Goal: Task Accomplishment & Management: Manage account settings

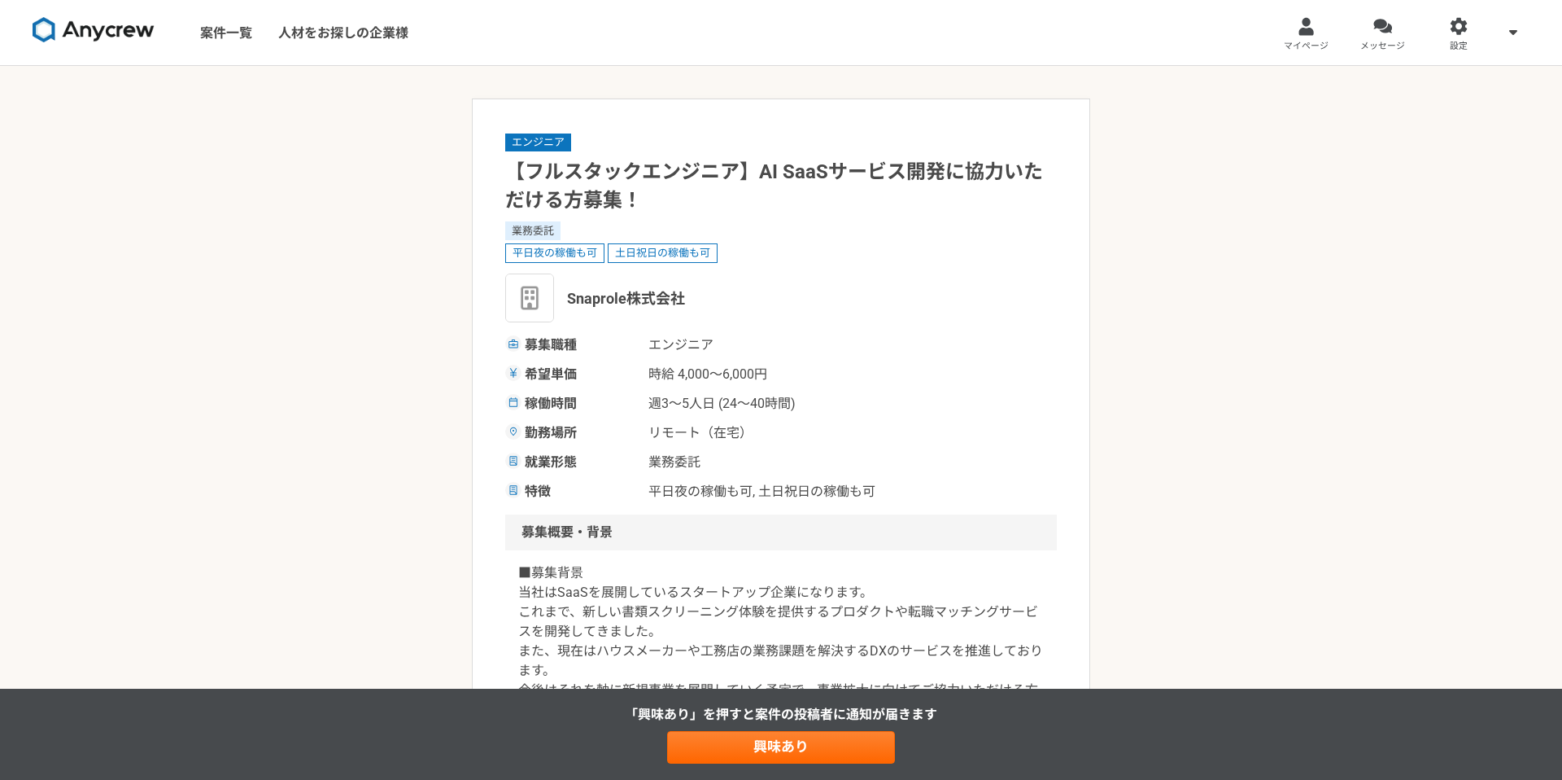
click at [110, 39] on img at bounding box center [94, 30] width 122 height 26
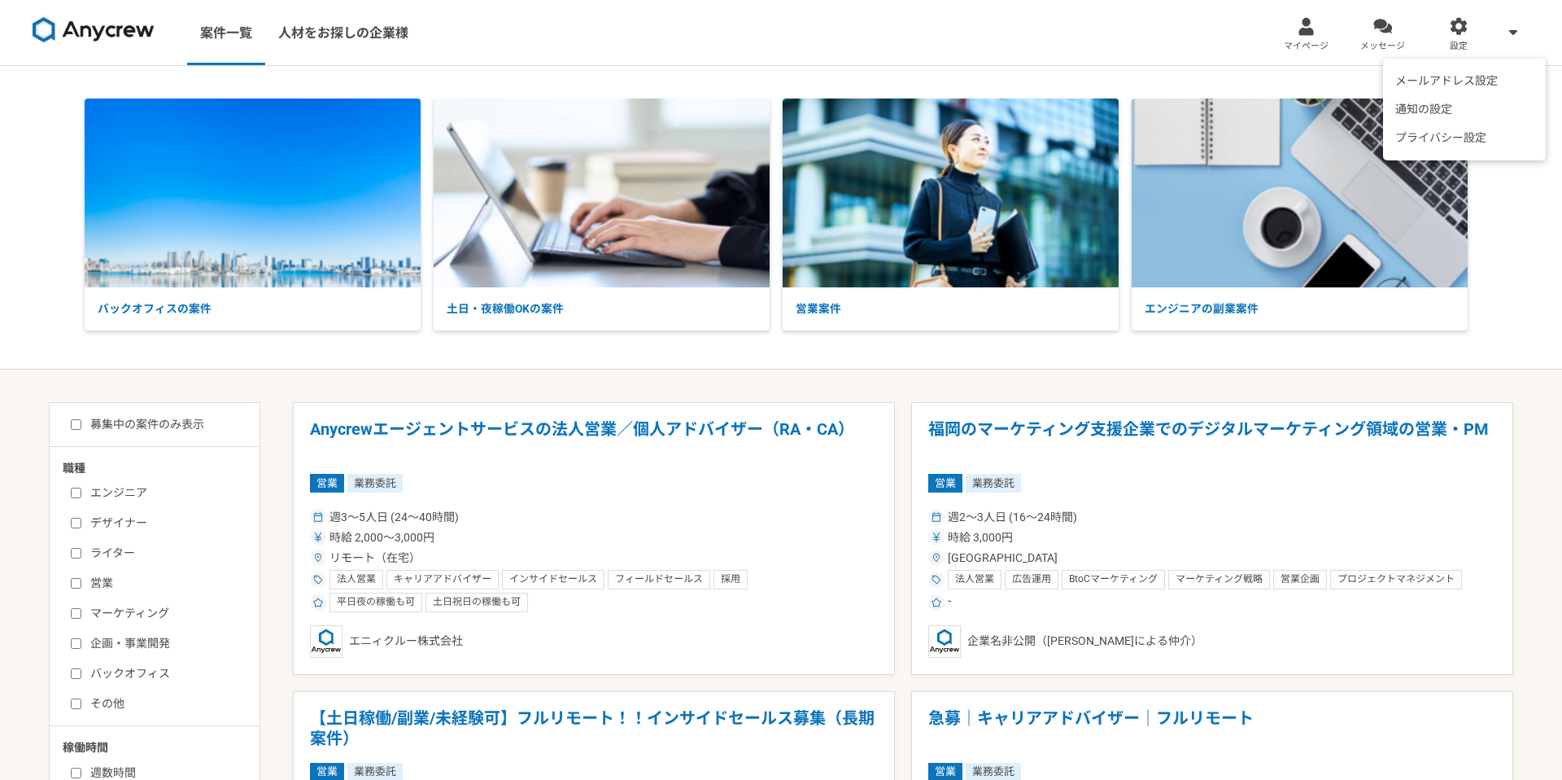
click at [1512, 28] on icon at bounding box center [1514, 31] width 8 height 13
click at [1515, 34] on icon at bounding box center [1514, 31] width 8 height 13
click at [1461, 35] on div at bounding box center [1459, 26] width 19 height 19
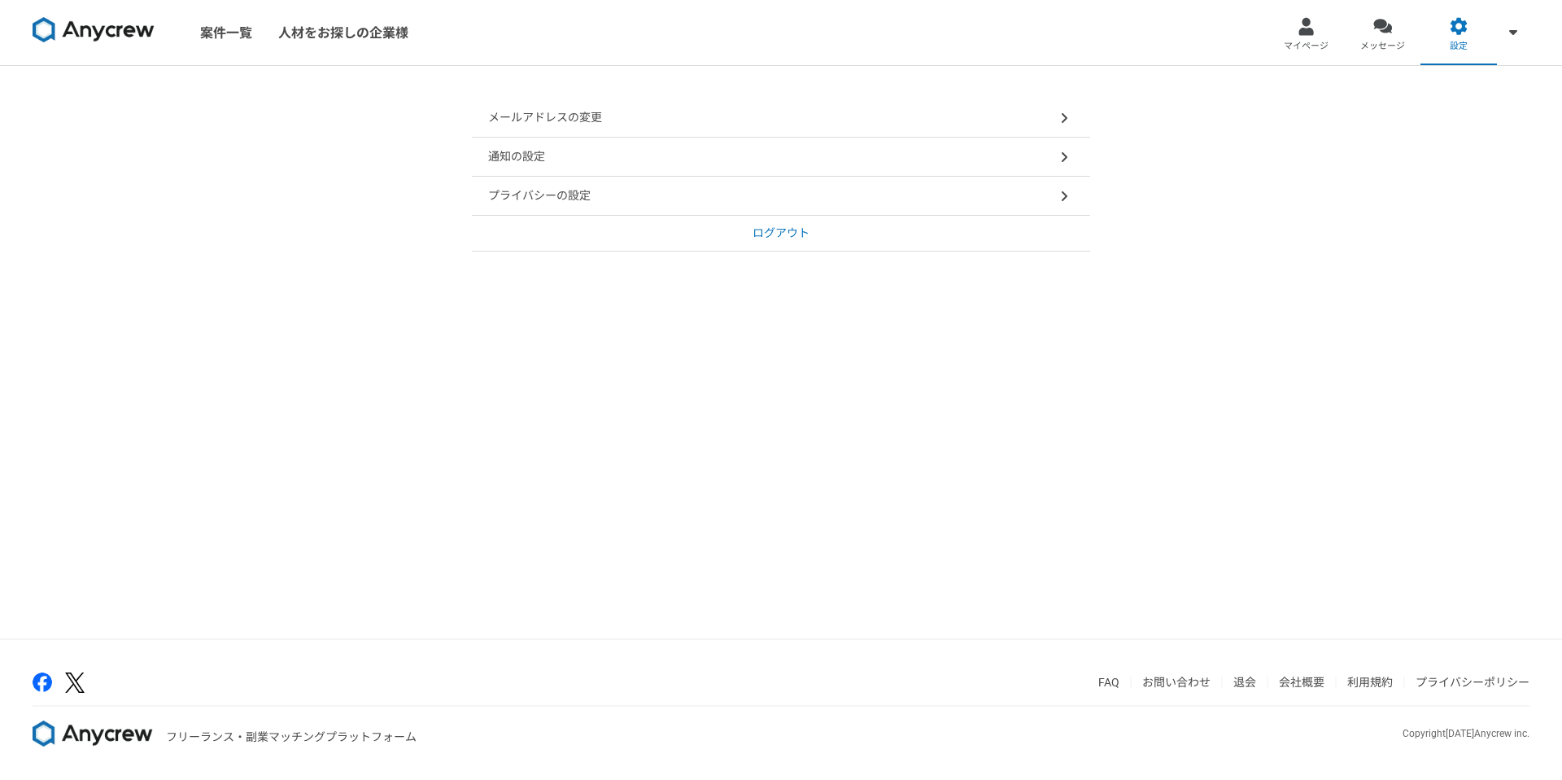
click at [1063, 111] on icon at bounding box center [1064, 117] width 8 height 13
click at [631, 164] on div "通知の設定" at bounding box center [781, 157] width 618 height 39
click at [731, 200] on div "プライバシーの設定" at bounding box center [781, 196] width 618 height 39
click at [1311, 32] on div at bounding box center [1306, 26] width 19 height 19
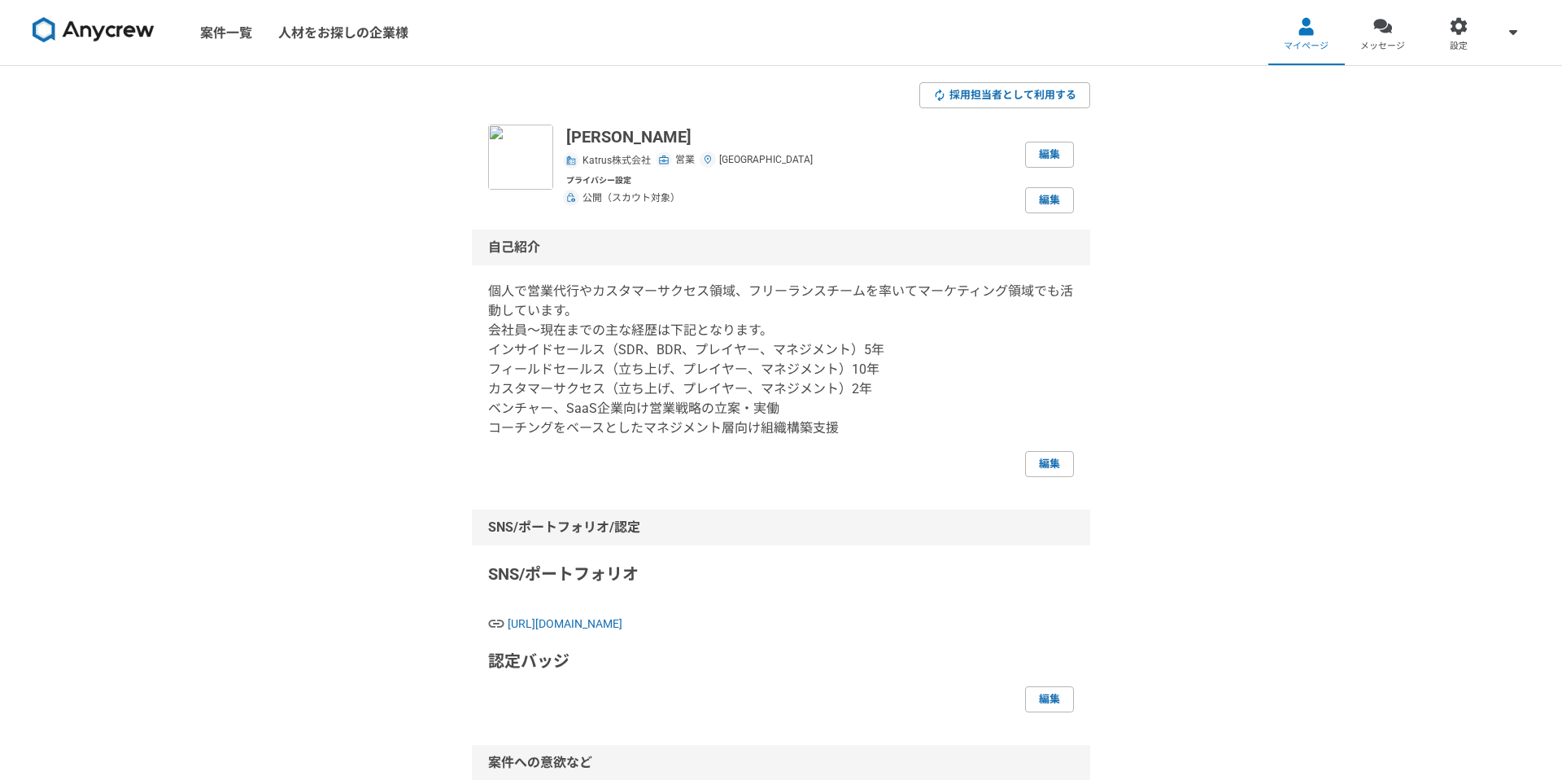
click at [90, 30] on img at bounding box center [94, 30] width 122 height 26
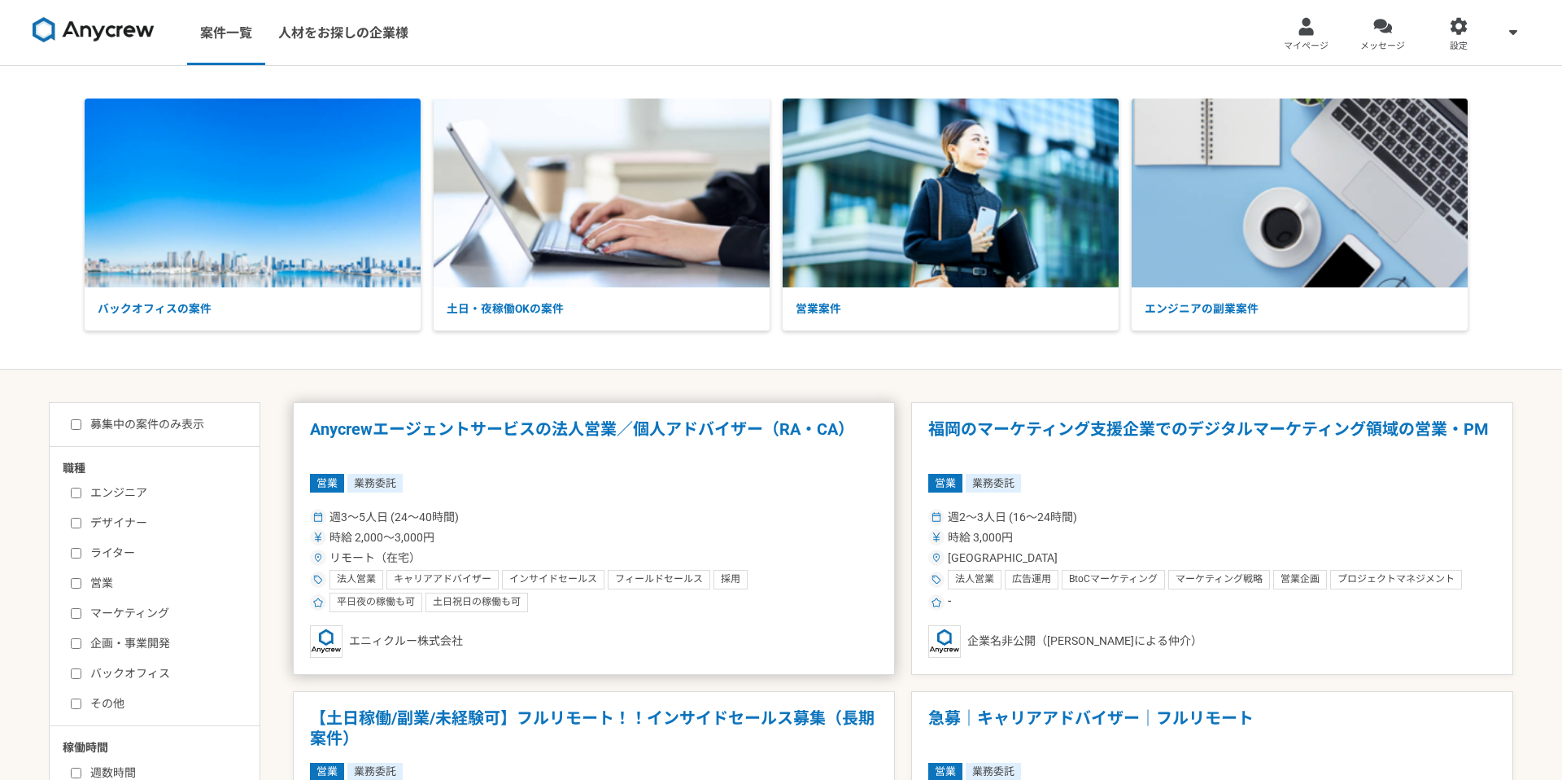
click at [711, 439] on h1 "Anycrewエージェントサービスの法人営業／個人アドバイザー（RA・CA）" at bounding box center [594, 440] width 568 height 42
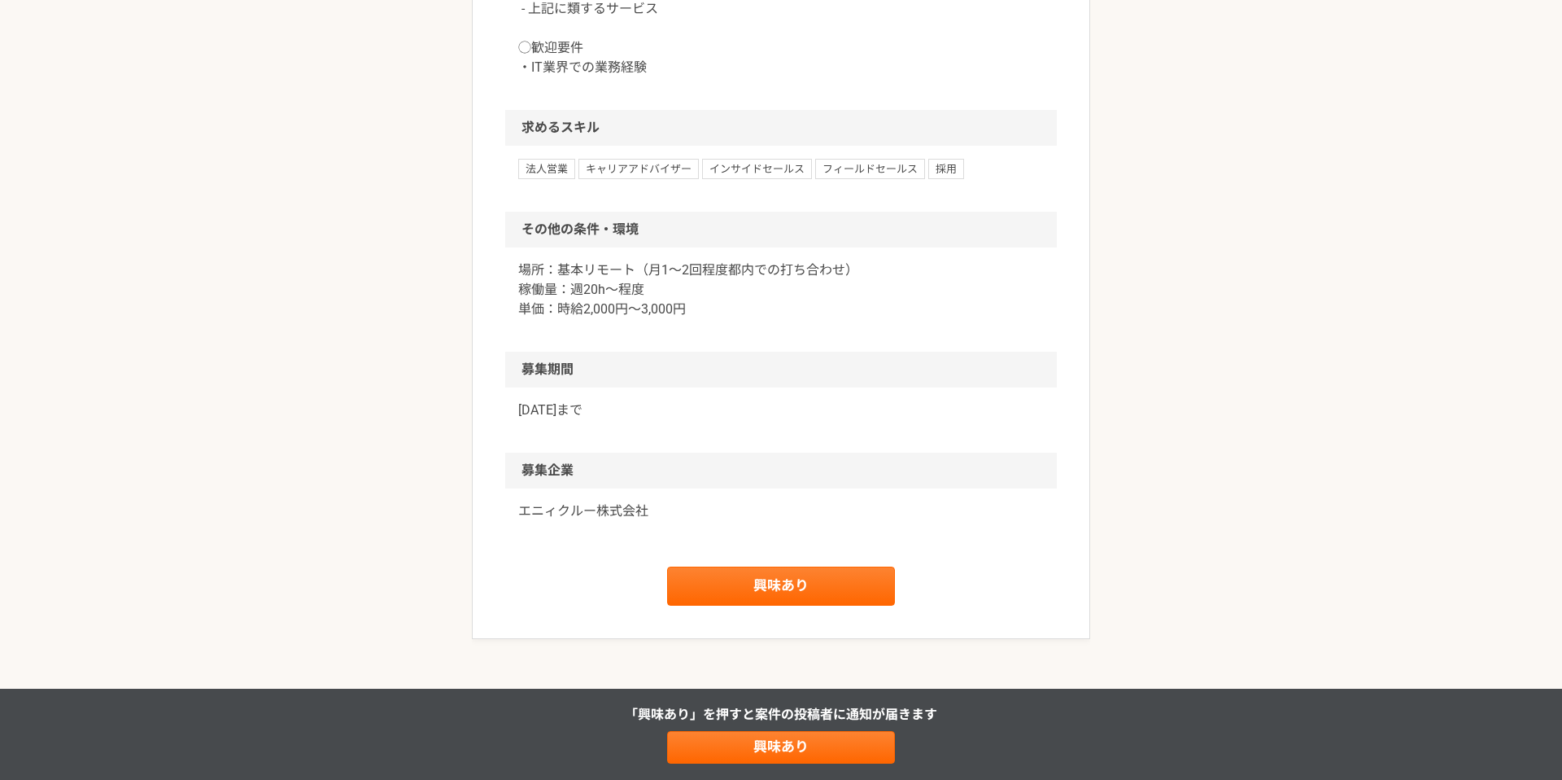
scroll to position [1298, 0]
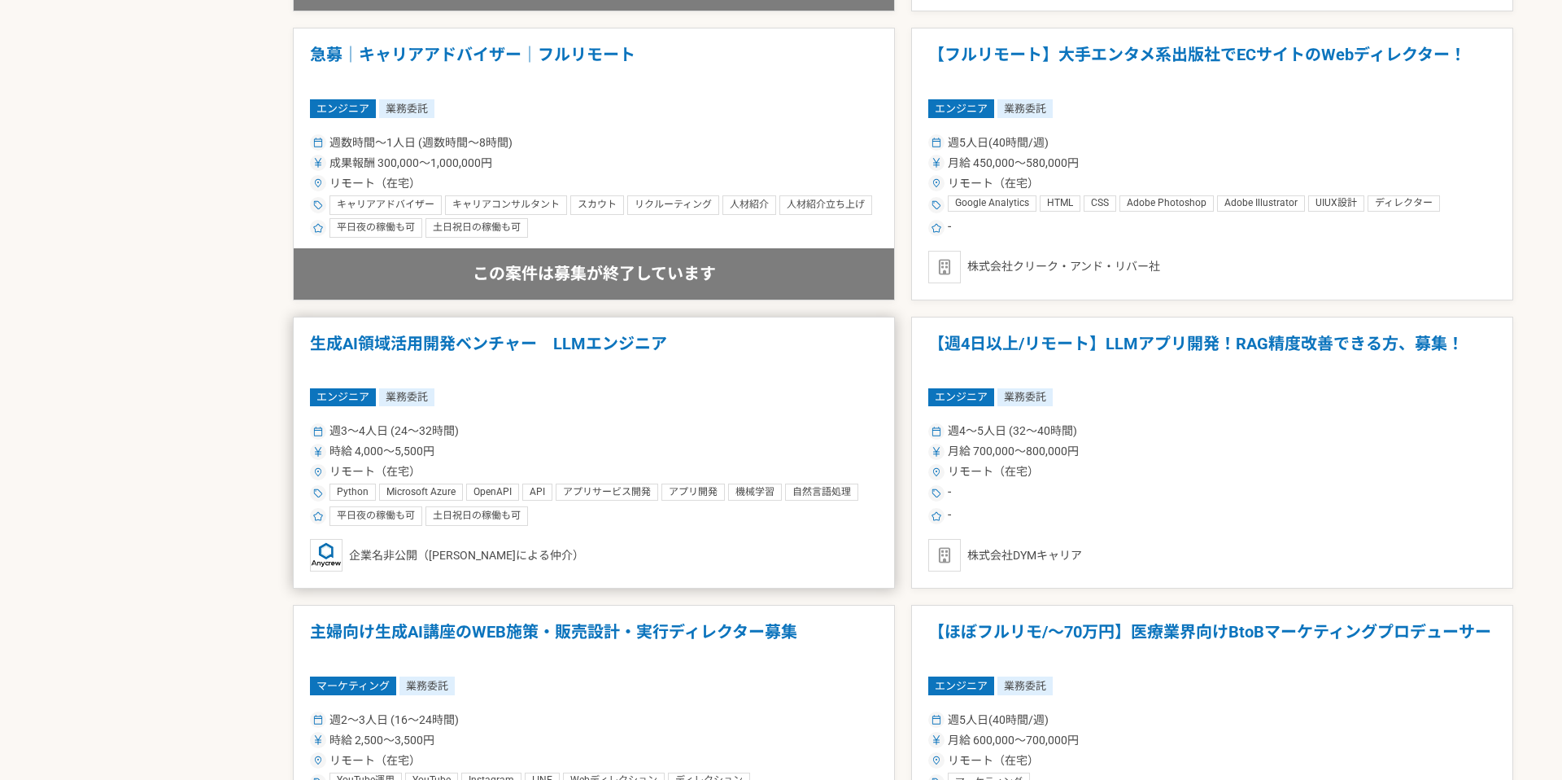
scroll to position [1827, 0]
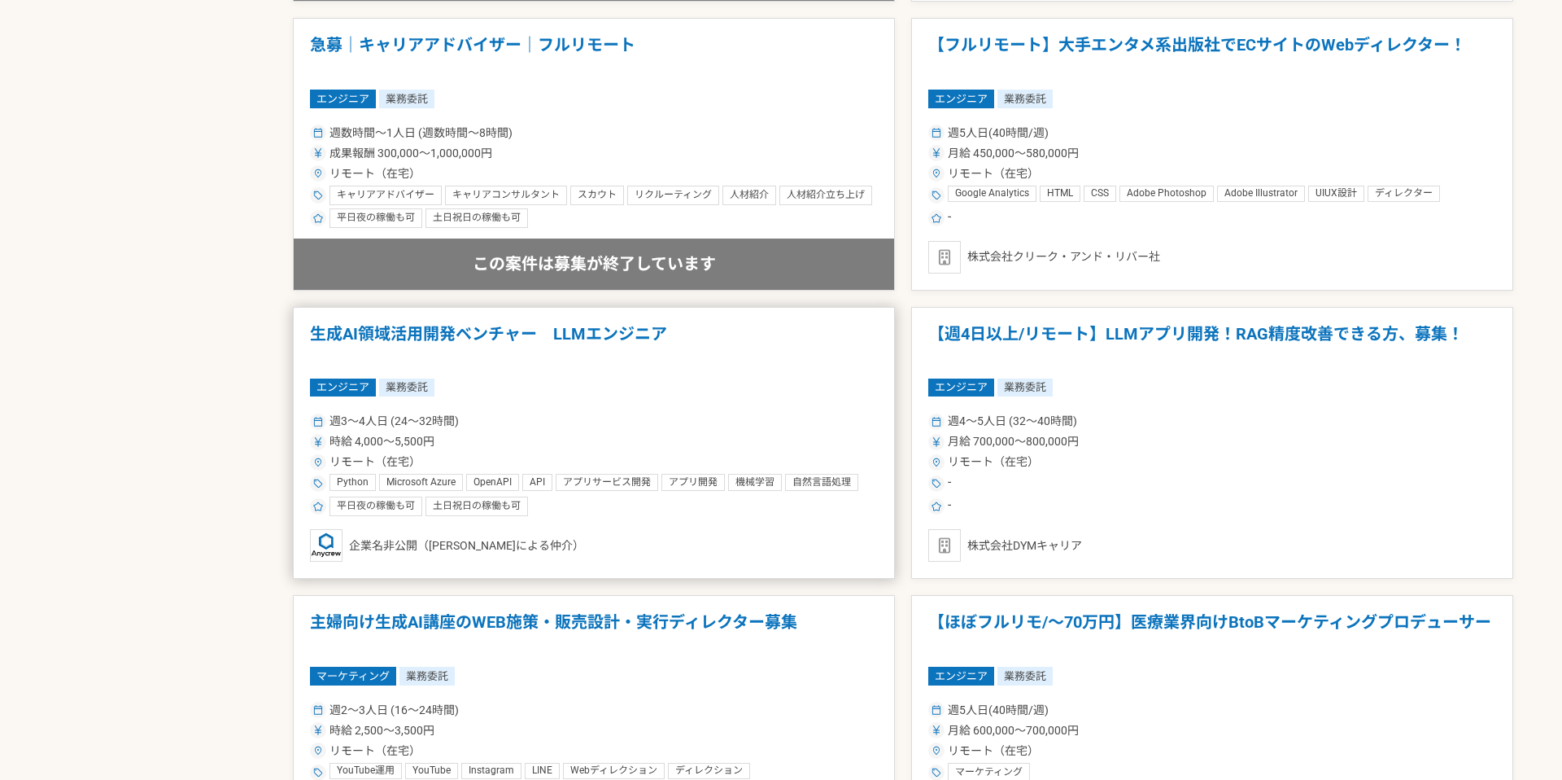
click at [775, 422] on div "週3〜4人日 (24〜32時間)" at bounding box center [594, 421] width 568 height 17
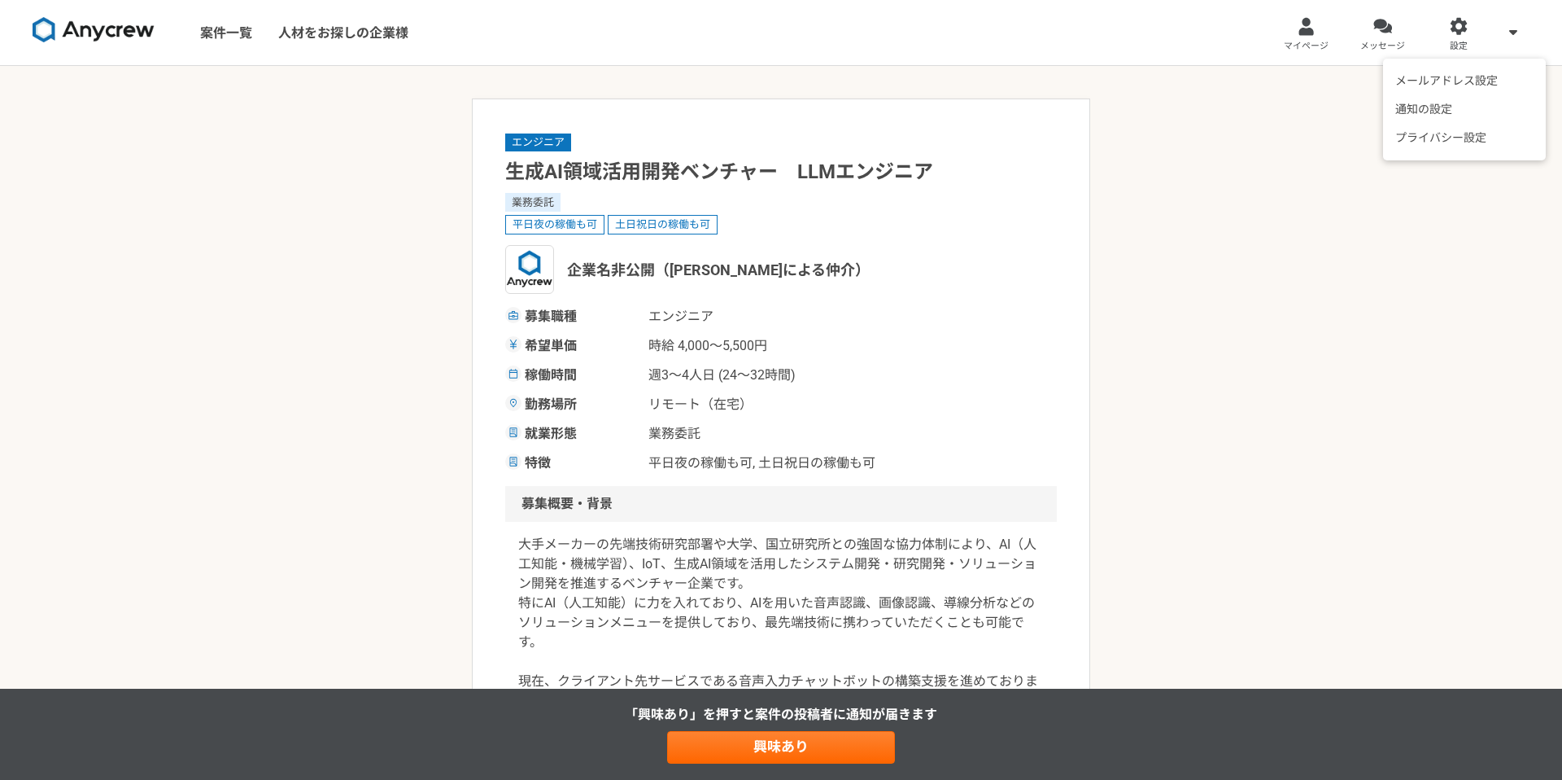
click at [1516, 35] on icon at bounding box center [1514, 31] width 8 height 13
click at [1295, 36] on link "マイページ" at bounding box center [1307, 32] width 76 height 65
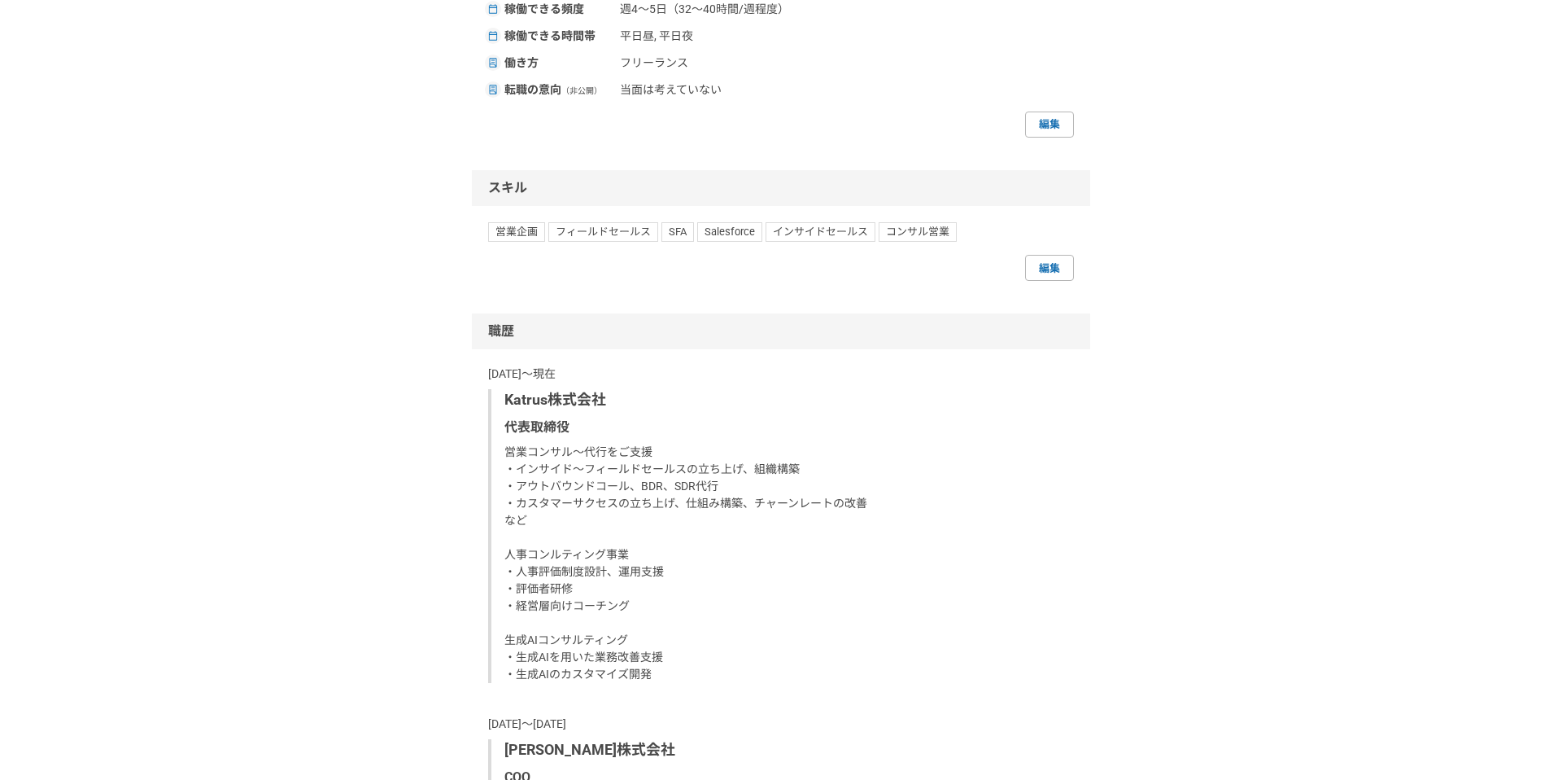
scroll to position [713, 0]
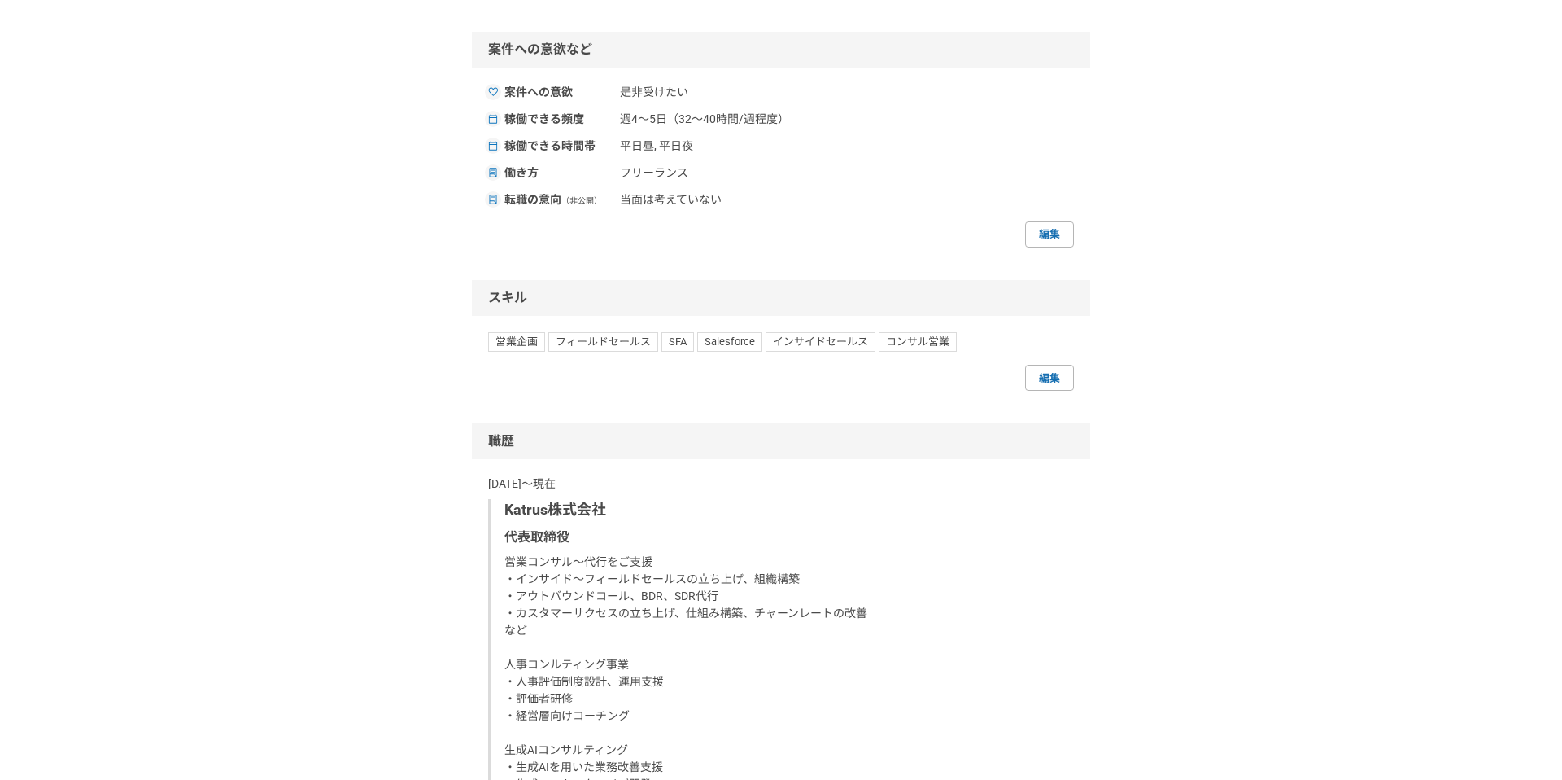
click at [662, 111] on span "週4〜5日（32〜40時間/週程度）" at bounding box center [704, 119] width 169 height 17
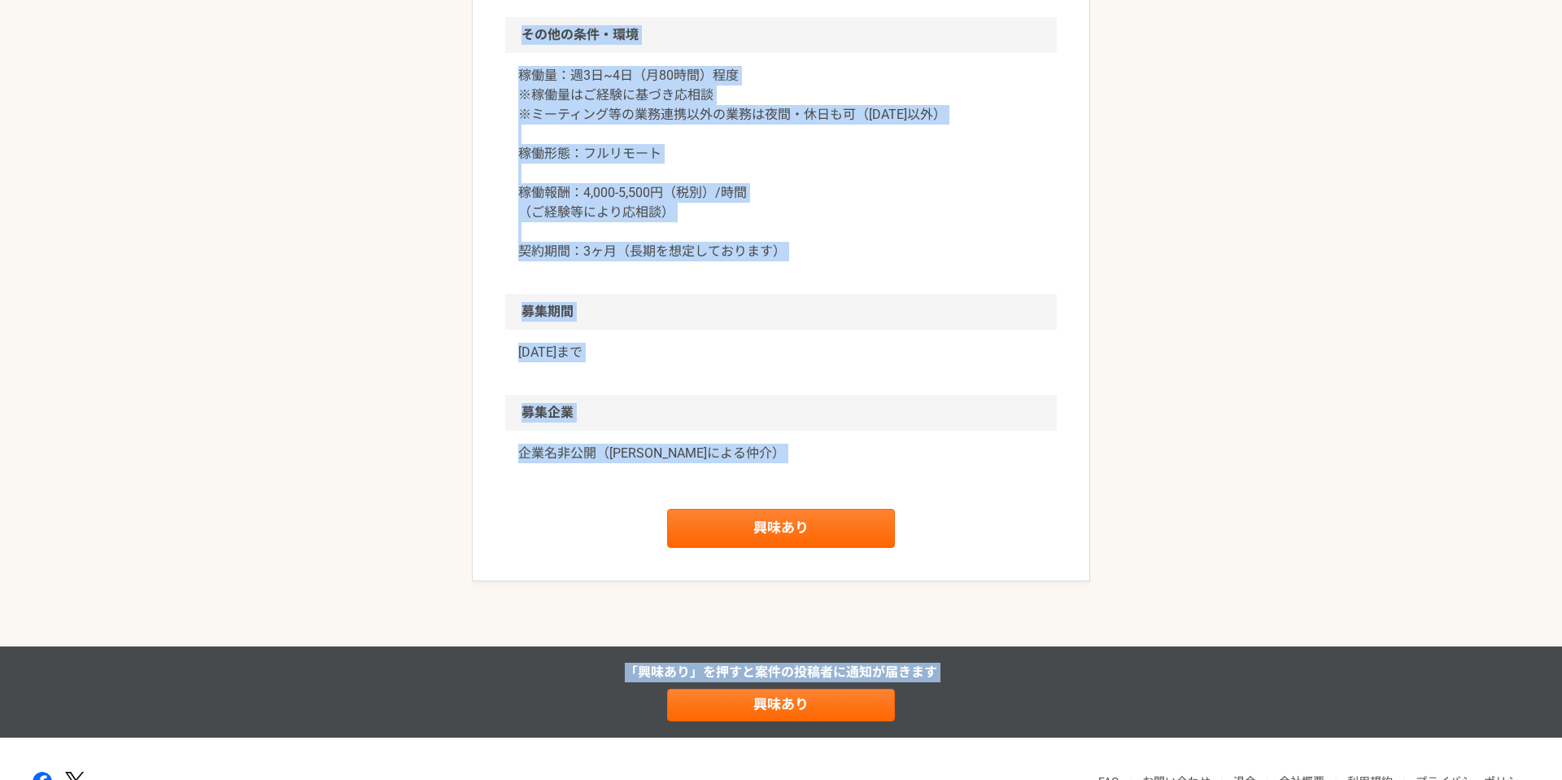
scroll to position [1406, 0]
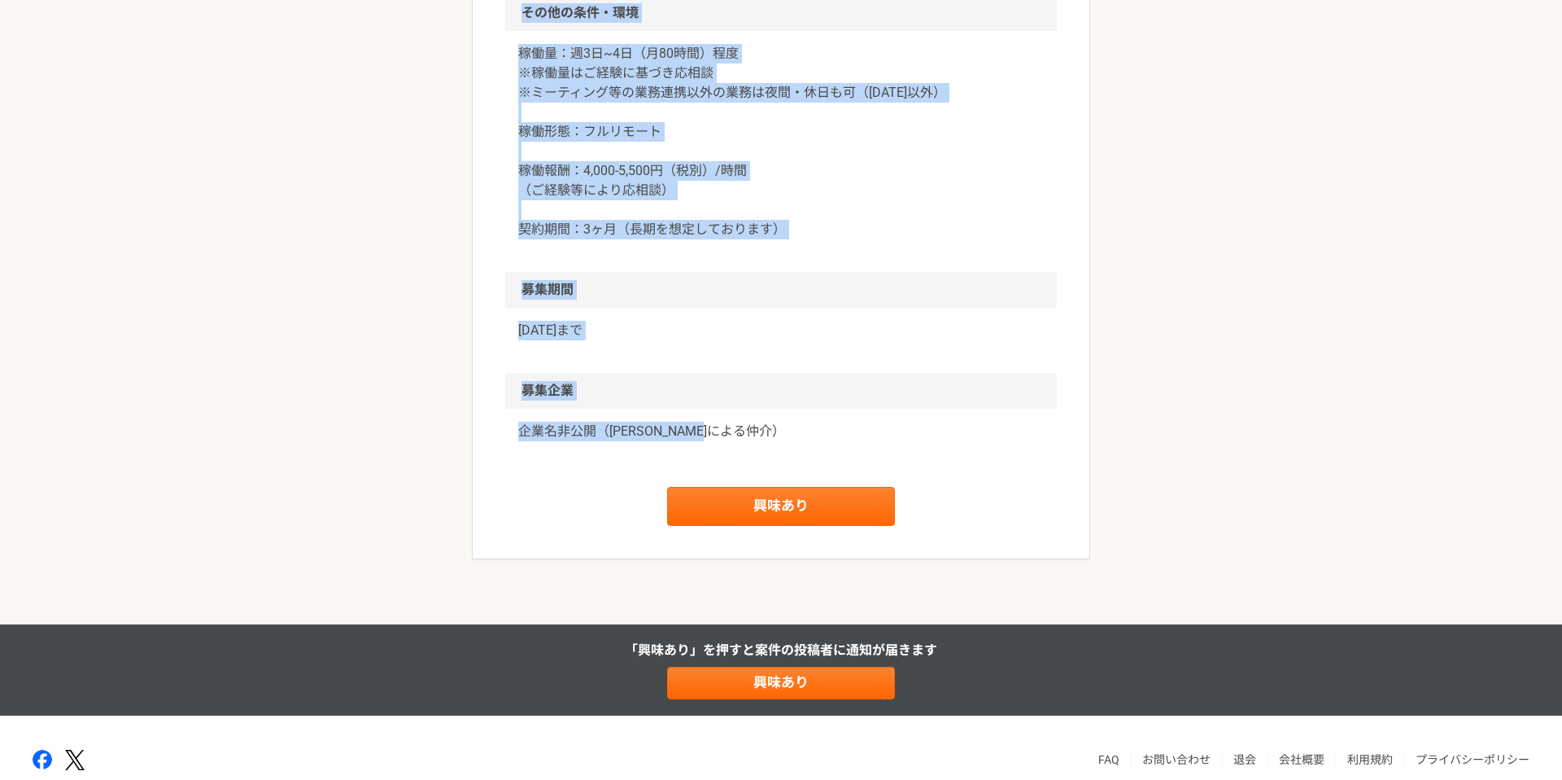
drag, startPoint x: 502, startPoint y: 153, endPoint x: 915, endPoint y: 445, distance: 506.2
copy article "loREmipsumdolor　SITametc adip elitsedd eiusmodte incidi（utlaboreetd） magn aliqu…"
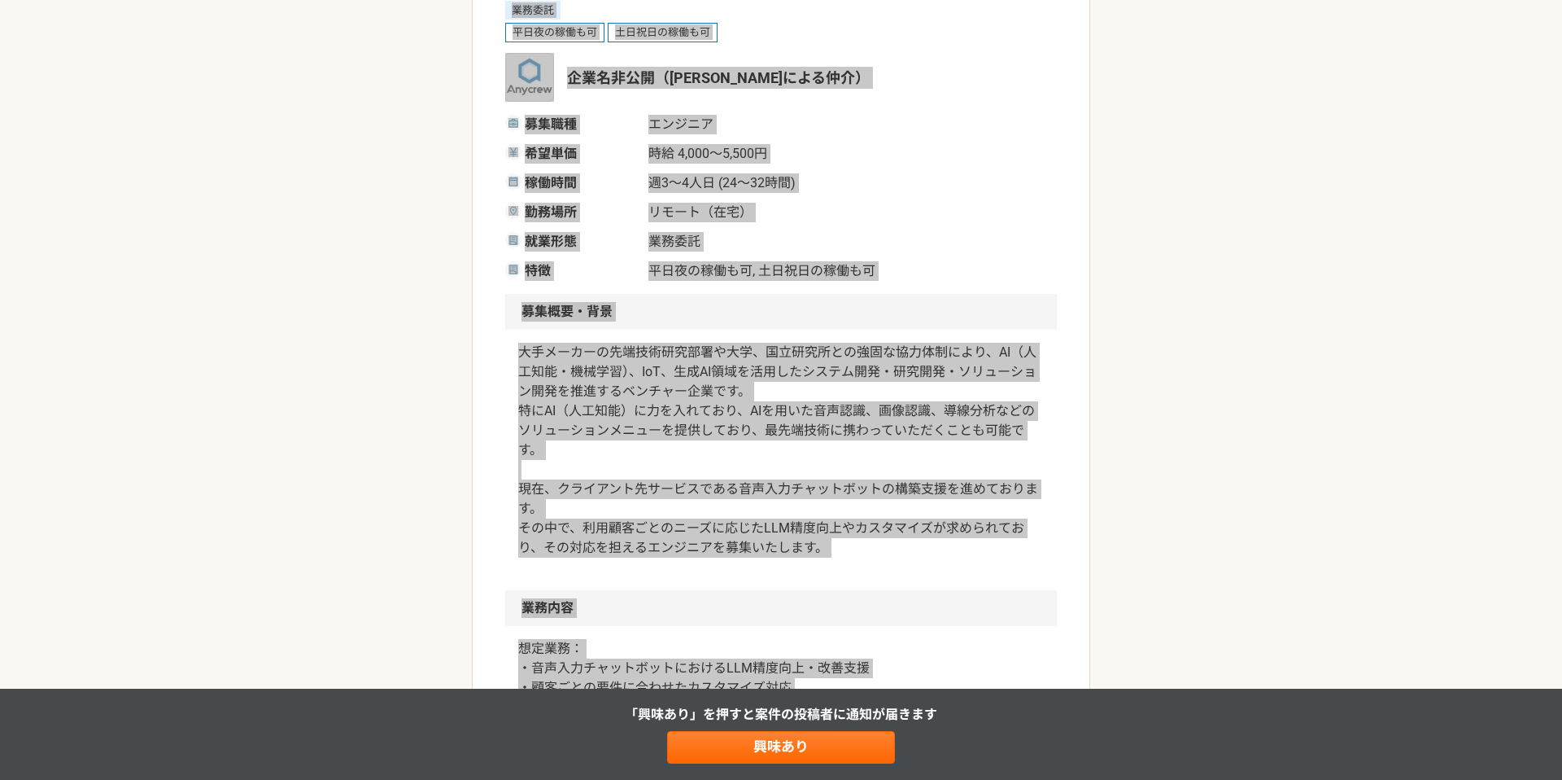
scroll to position [0, 0]
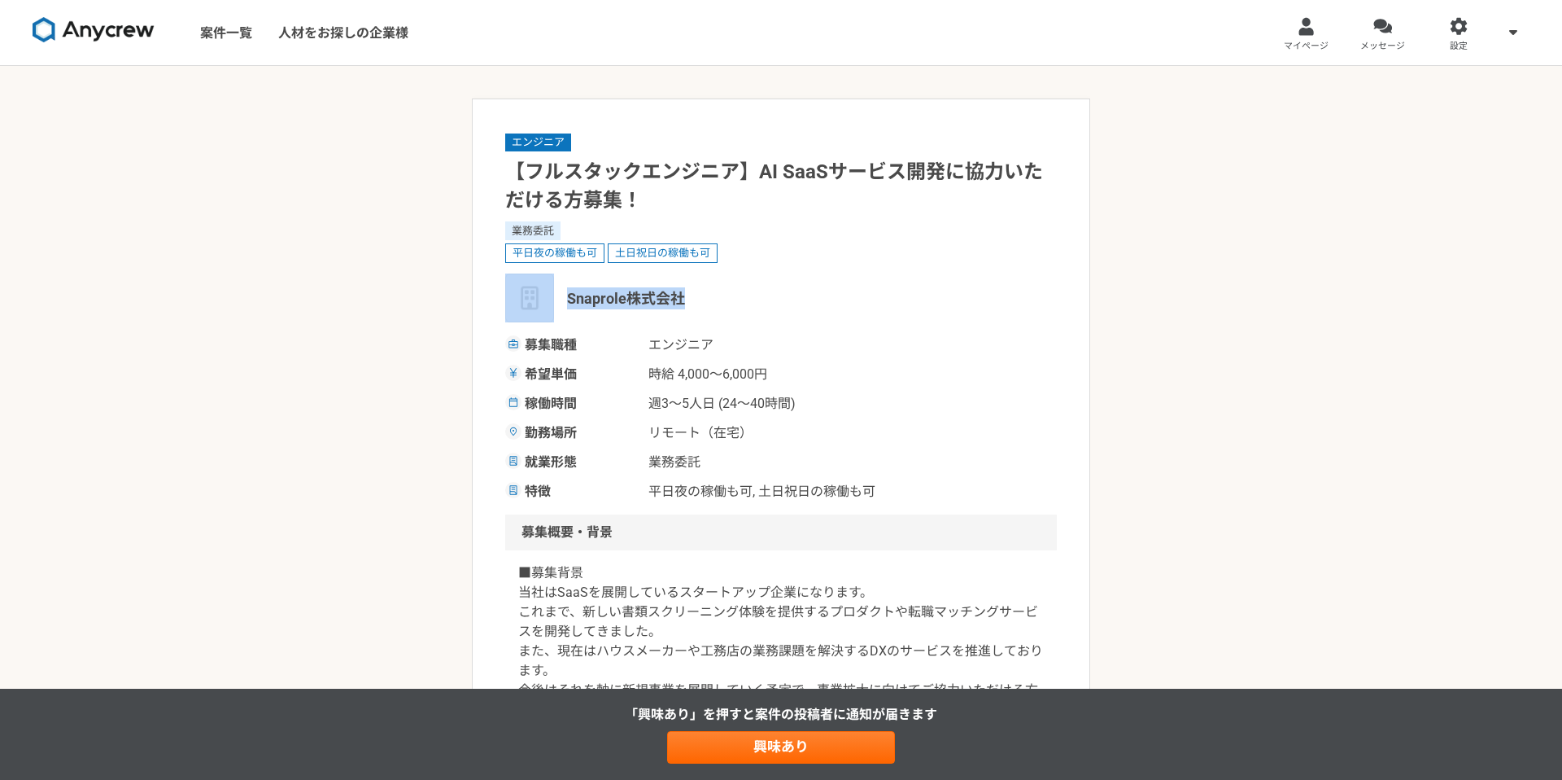
drag, startPoint x: 683, startPoint y: 296, endPoint x: 553, endPoint y: 296, distance: 130.2
click at [553, 296] on div "Snaprole株式会社" at bounding box center [781, 297] width 552 height 49
copy div "Snaprole株式会社"
click at [815, 329] on div "エンジニア 【フルスタックエンジニア】AI SaaSサービス開発に協力いただける方募集！ 業務委託 平日夜の稼働も可 土日祝日の稼働も可 Snaprole株式…" at bounding box center [781, 316] width 552 height 369
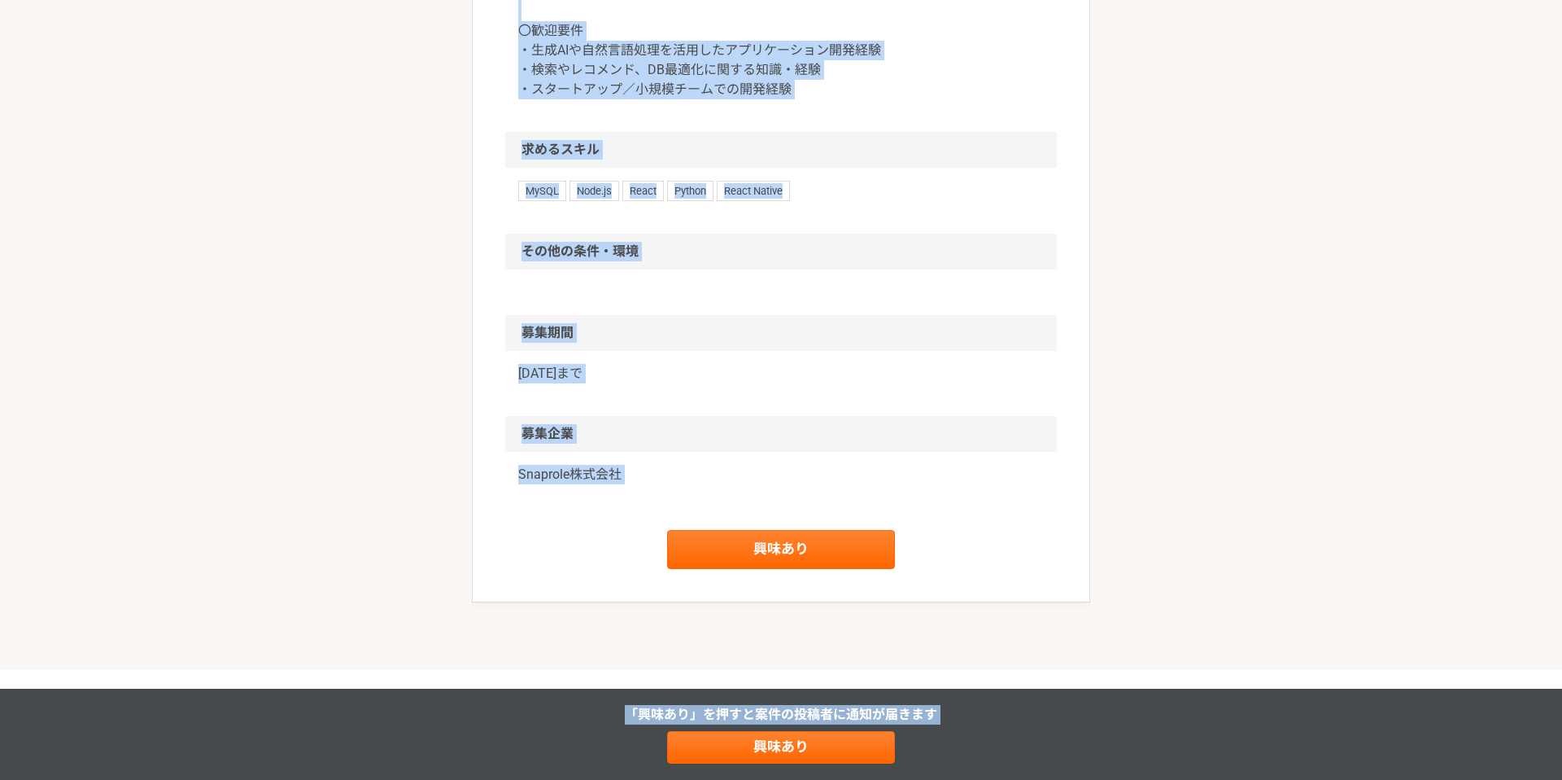
scroll to position [1475, 0]
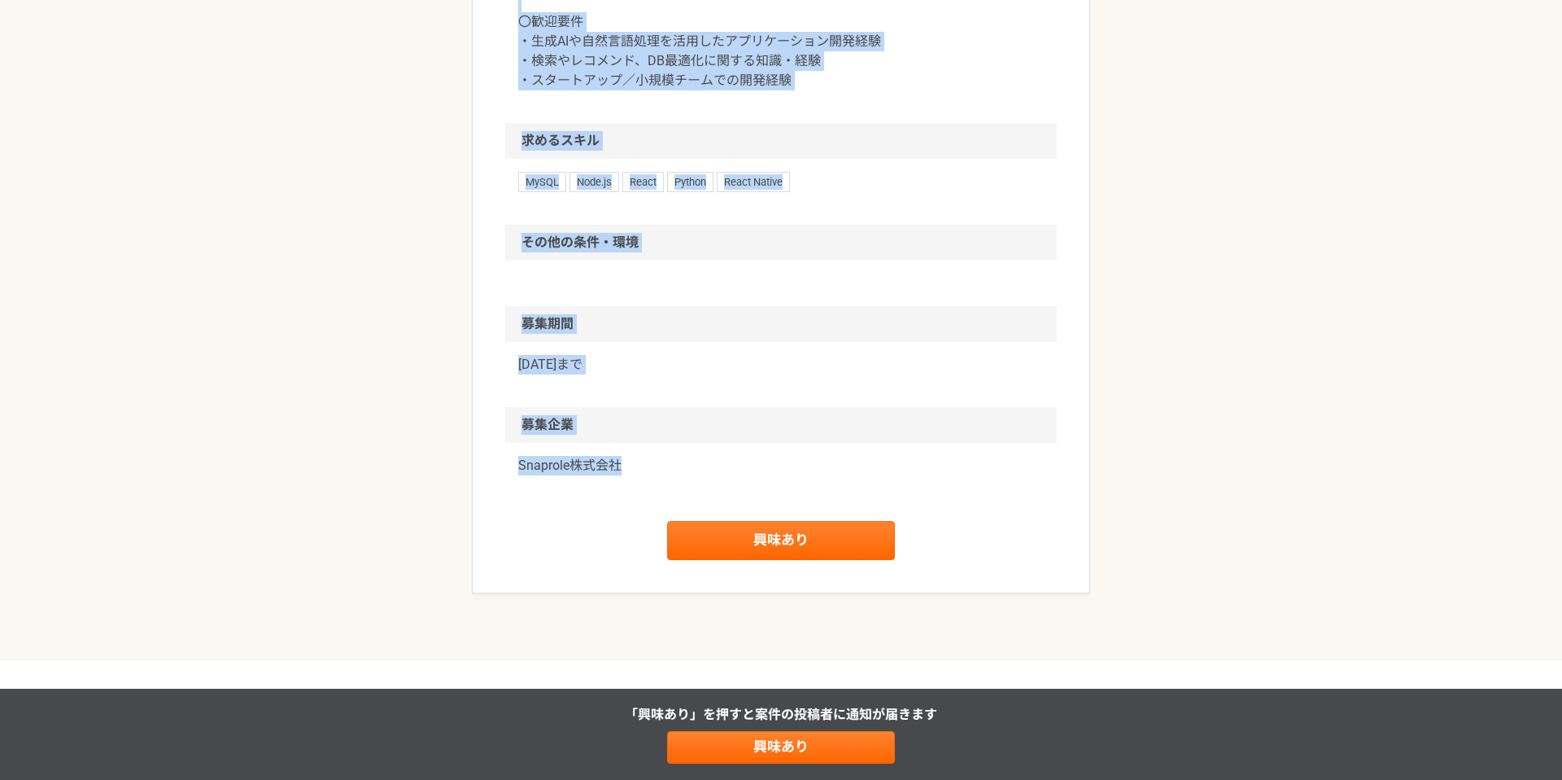
drag, startPoint x: 500, startPoint y: 166, endPoint x: 656, endPoint y: 553, distance: 417.7
copy article "【loremipsumd】SI AmeTconsecteturadipis！ elit seddoeiu temporinc Utlaboreetdo mag…"
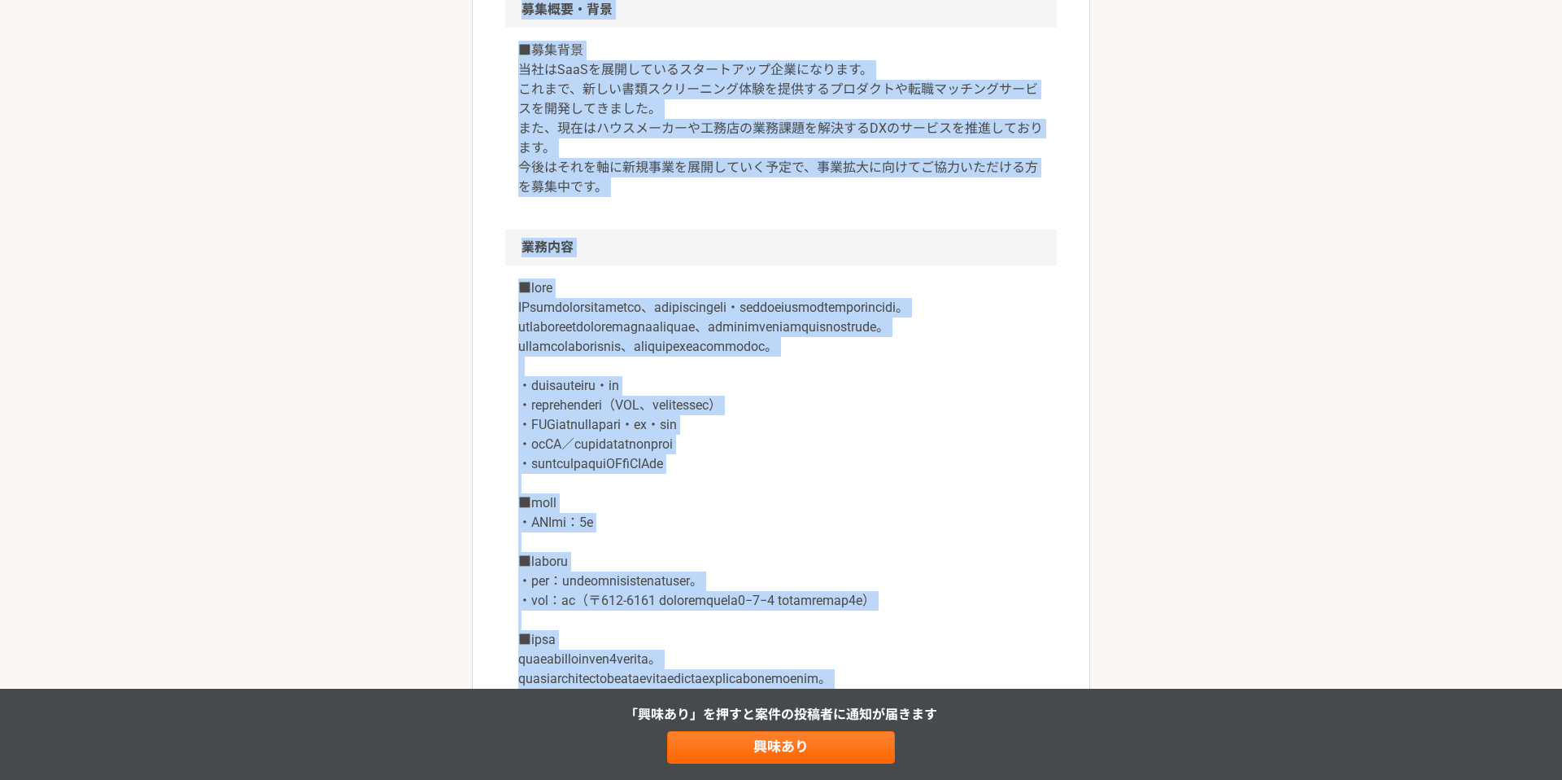
scroll to position [213, 0]
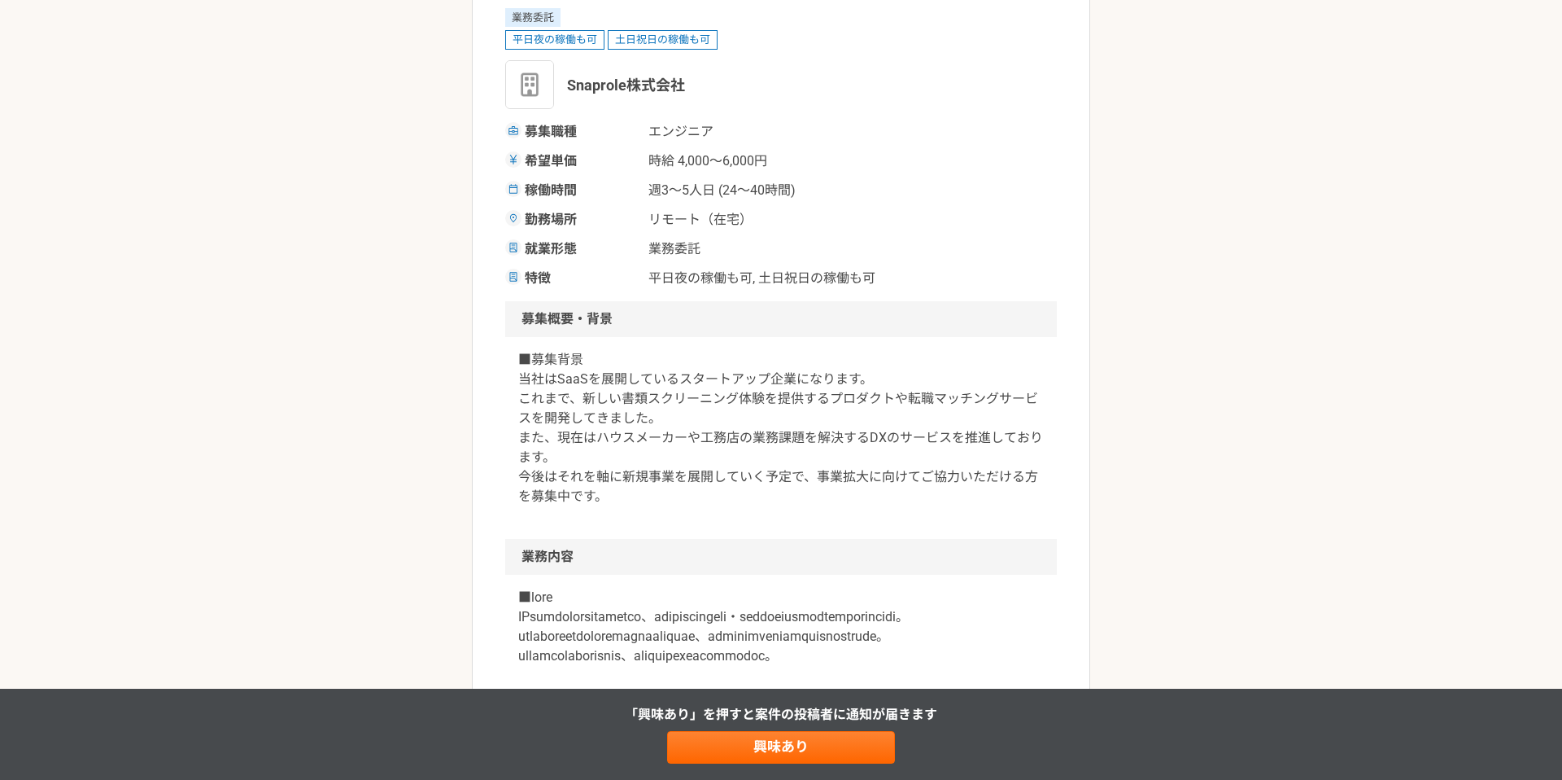
click at [670, 78] on span "Snaprole株式会社" at bounding box center [626, 85] width 118 height 22
drag, startPoint x: 679, startPoint y: 78, endPoint x: 564, endPoint y: 80, distance: 115.6
click at [564, 80] on div "Snaprole株式会社" at bounding box center [781, 84] width 552 height 49
copy span "Snaprole株式会社"
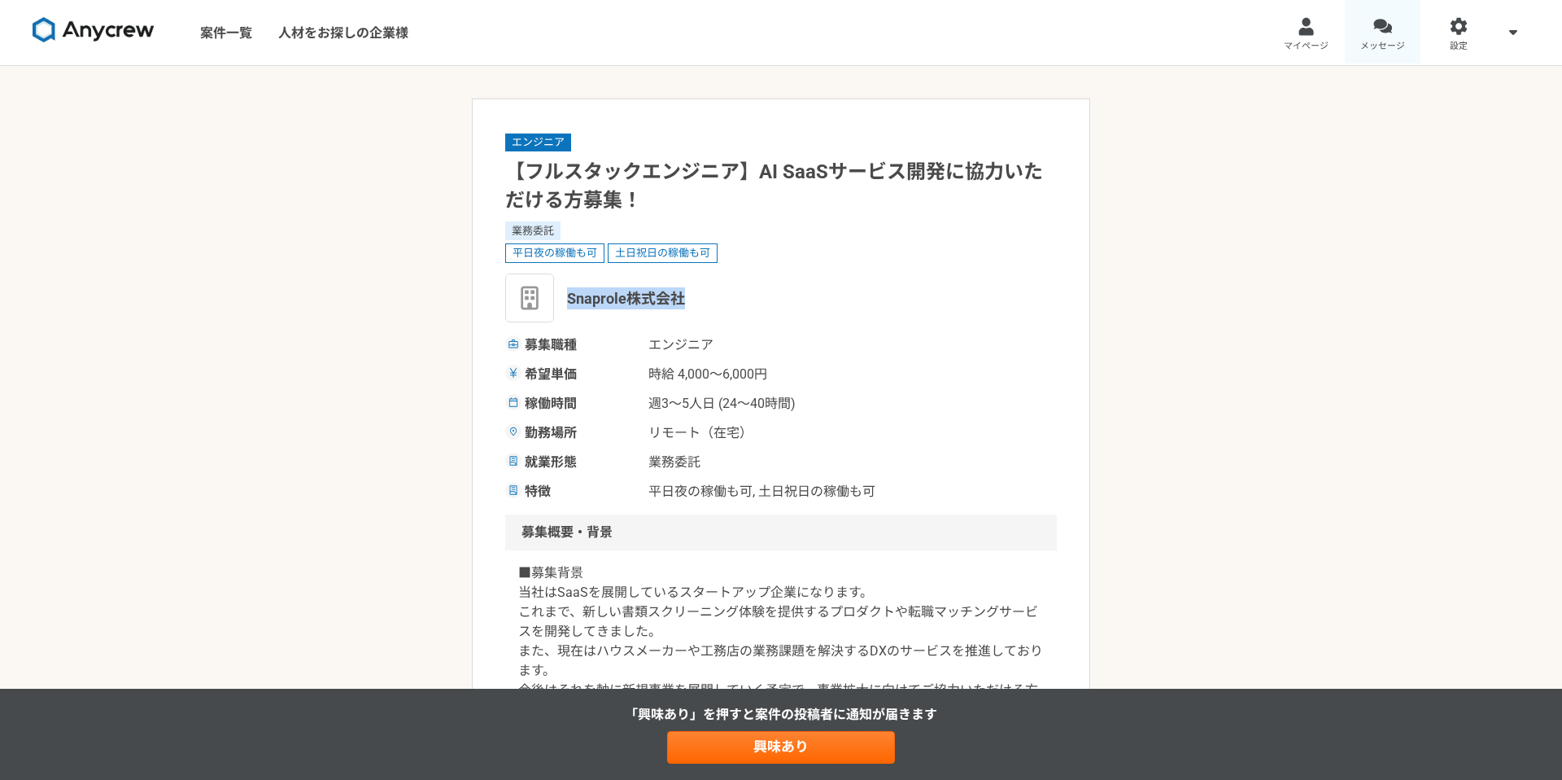
click at [1383, 37] on link "メッセージ" at bounding box center [1383, 32] width 76 height 65
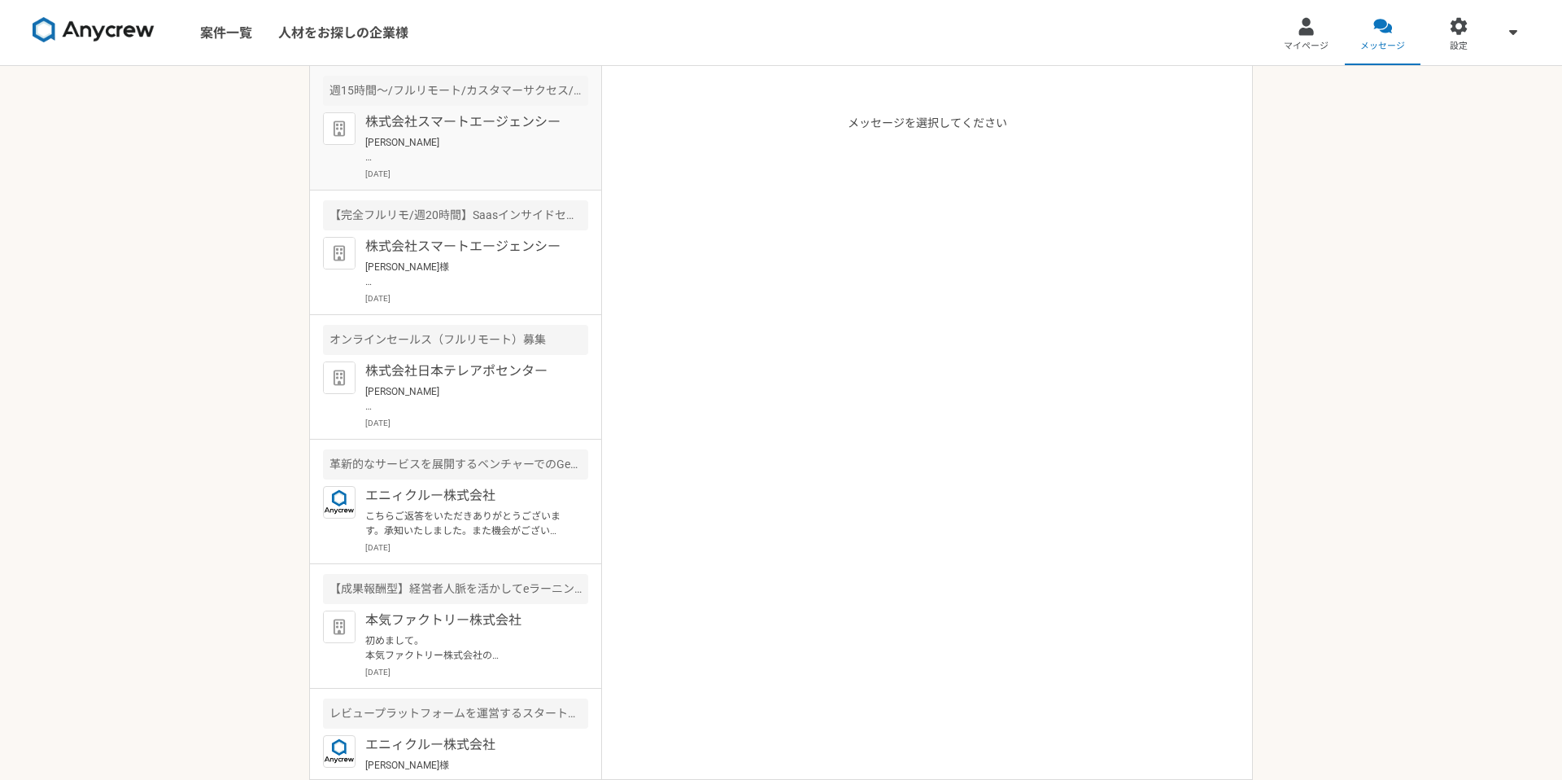
click at [468, 164] on div "株式会社スマートエージェンシー [PERSON_NAME] お世話になっております。 [PERSON_NAME]です。 先ほど[DATE] ([DATE])⋅…" at bounding box center [476, 146] width 223 height 68
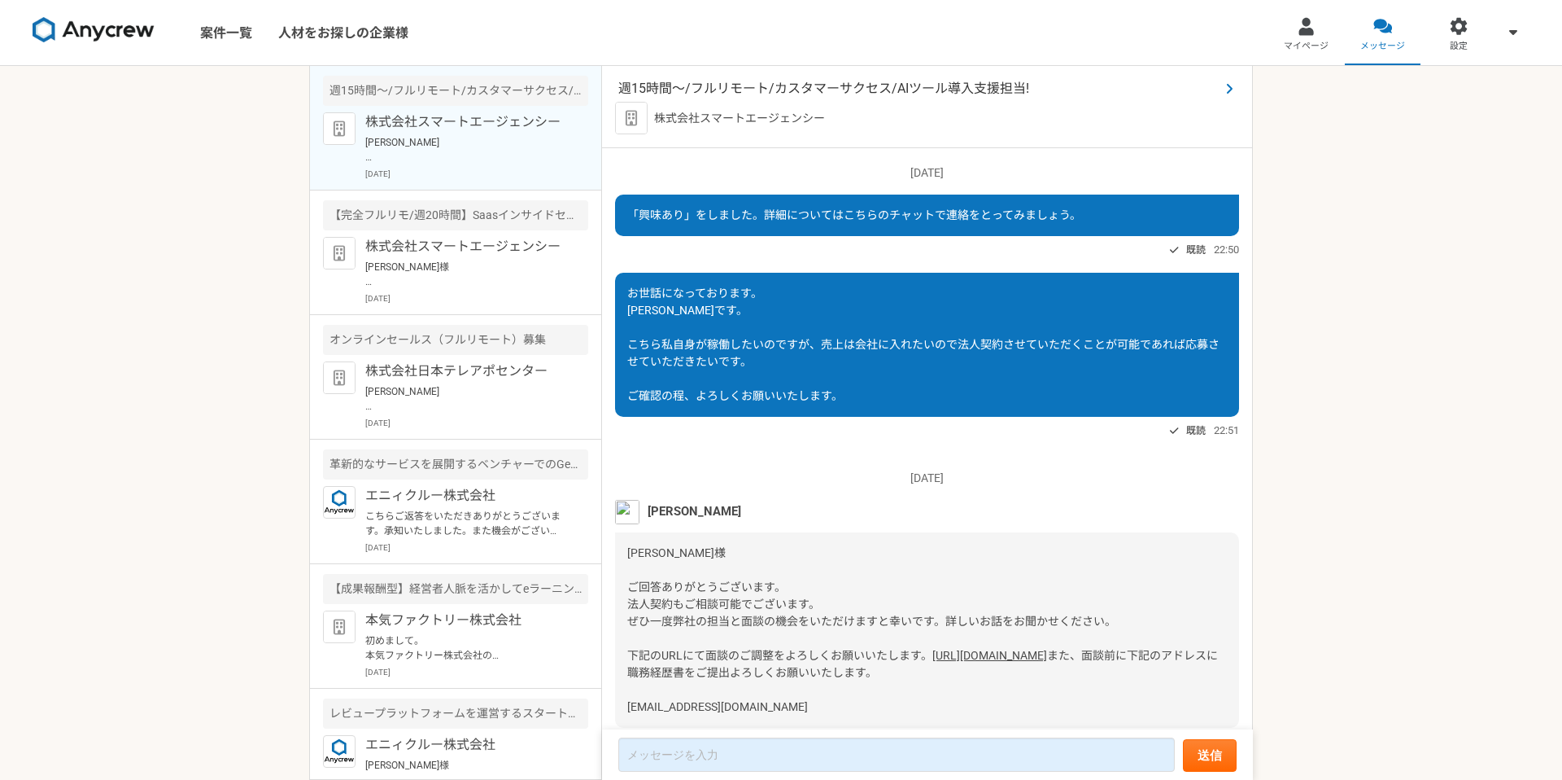
click at [920, 90] on span "週15時間〜/フルリモート/カスタマーサクセス/AIツール導入支援担当!" at bounding box center [918, 89] width 601 height 20
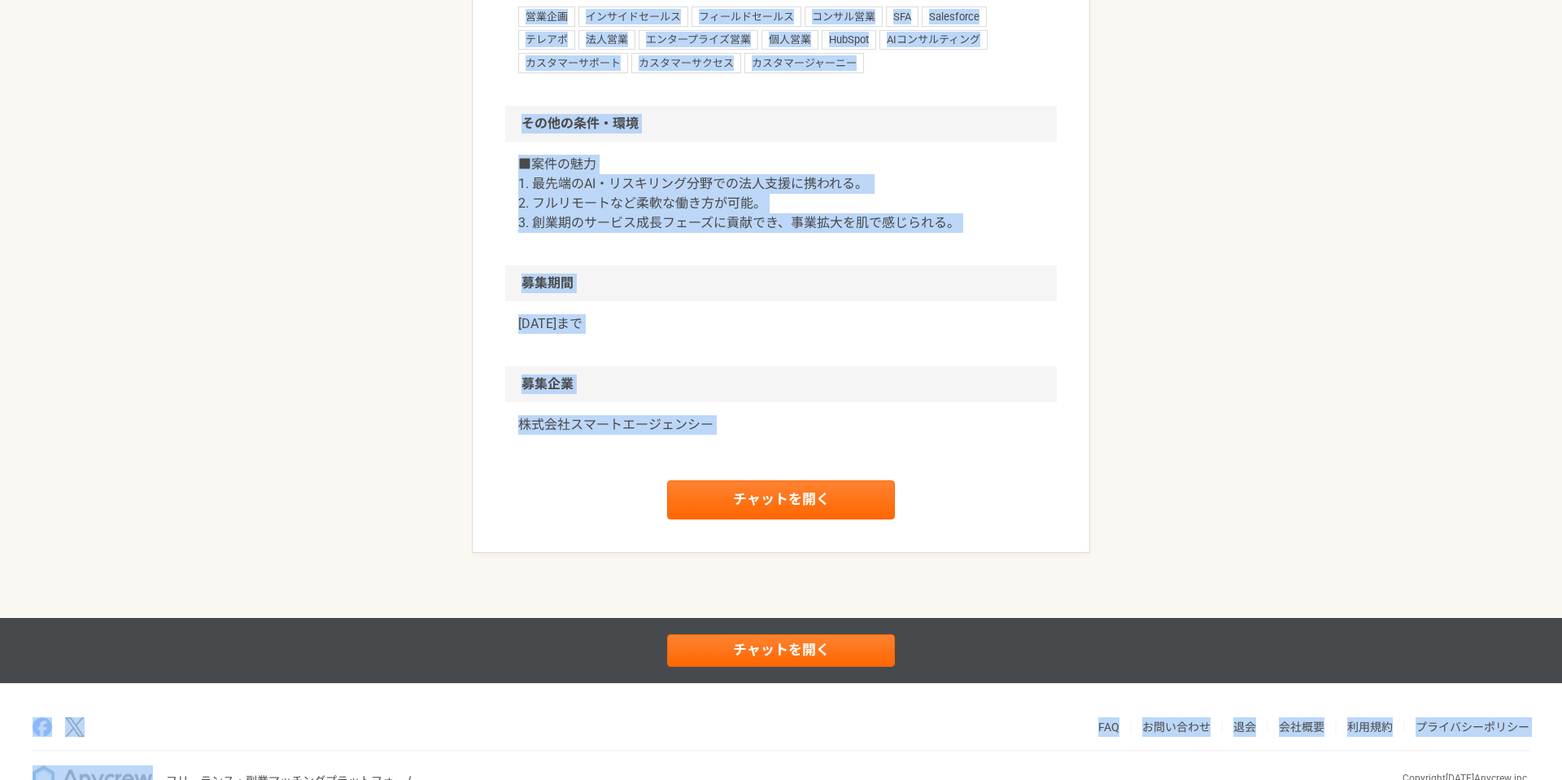
scroll to position [1080, 0]
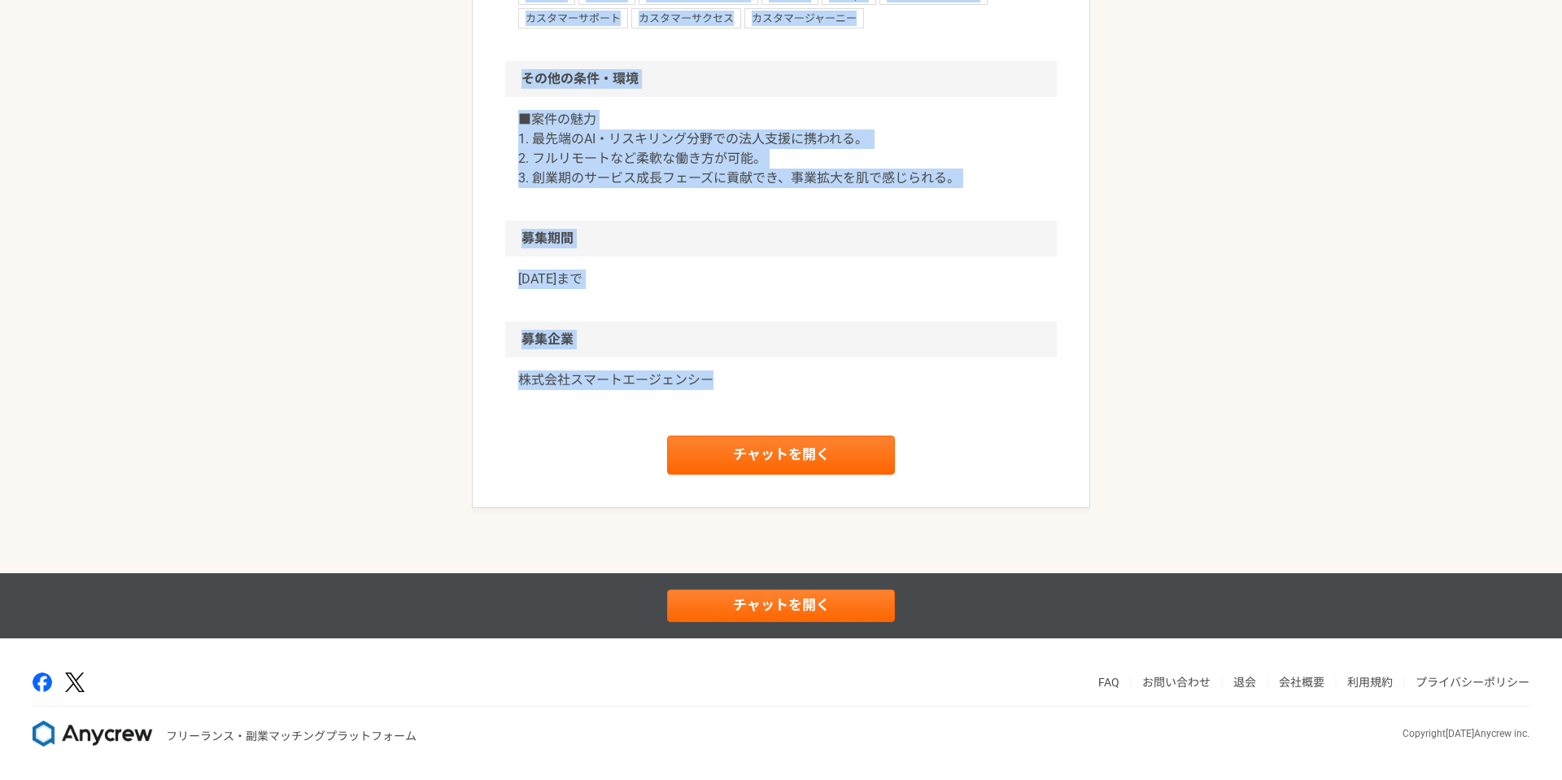
drag, startPoint x: 508, startPoint y: 169, endPoint x: 818, endPoint y: 396, distance: 384.3
copy article "週15時間〜/フルリモート/カスタマーサクセス/AIツール導入支援担当! 業務委託 株式会社スマートエージェンシー 募集職種 営業 希望単価 時給 4,000…"
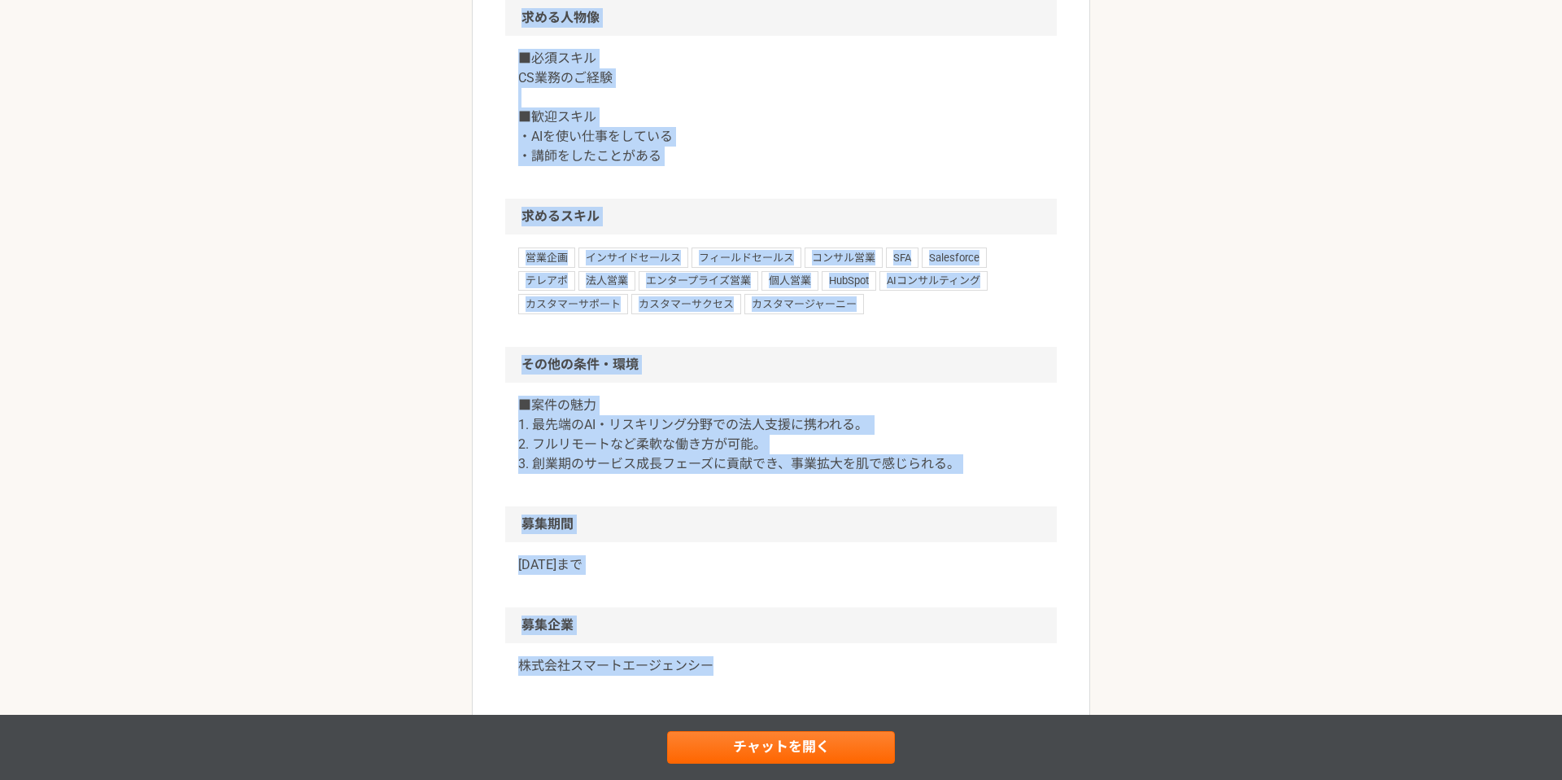
scroll to position [0, 0]
